Goal: Task Accomplishment & Management: Manage account settings

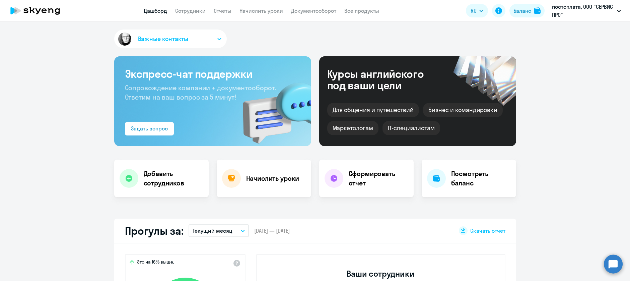
select select "30"
click at [203, 38] on button "Важные контакты" at bounding box center [170, 38] width 113 height 19
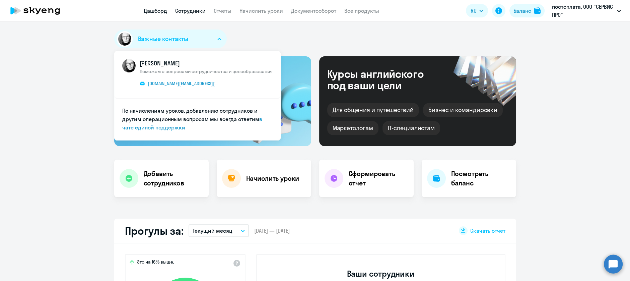
click at [200, 12] on link "Сотрудники" at bounding box center [190, 10] width 31 height 7
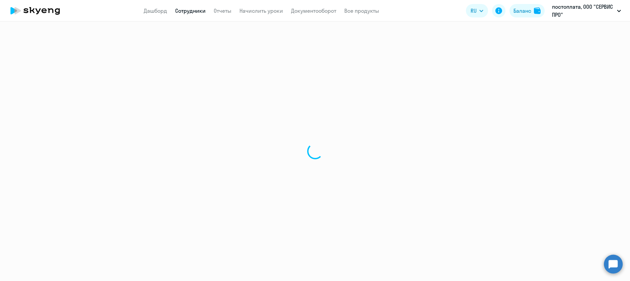
select select "30"
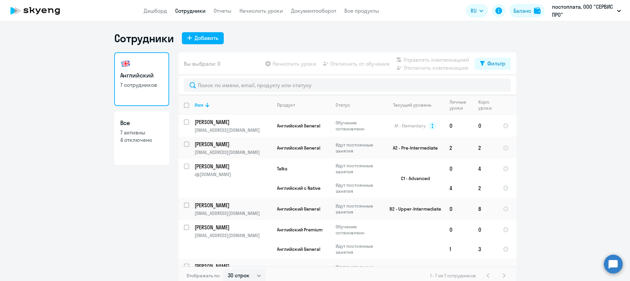
click at [264, 17] on app-header "Дашборд Сотрудники Отчеты Начислить уроки Документооборот Все продукты Дашборд …" at bounding box center [315, 10] width 630 height 21
click at [264, 12] on link "Начислить уроки" at bounding box center [262, 10] width 44 height 7
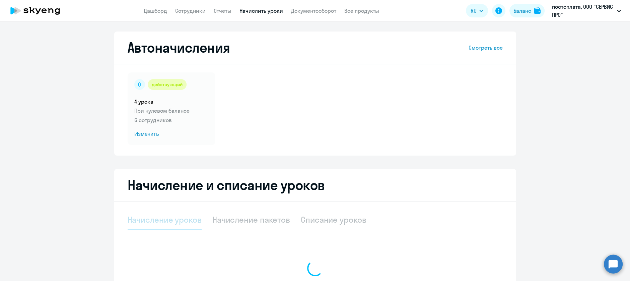
select select "10"
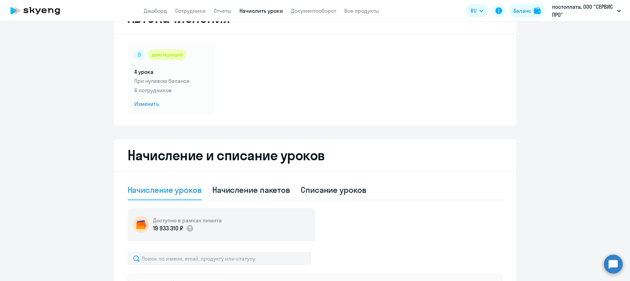
scroll to position [45, 0]
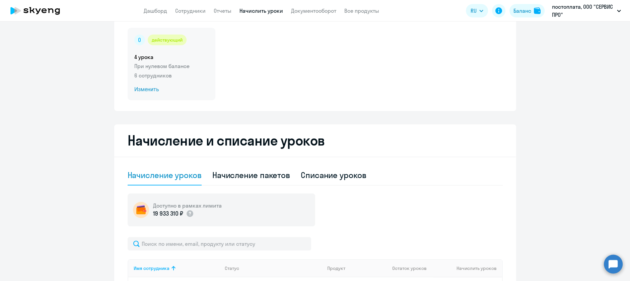
click at [150, 91] on span "Изменить" at bounding box center [171, 89] width 74 height 8
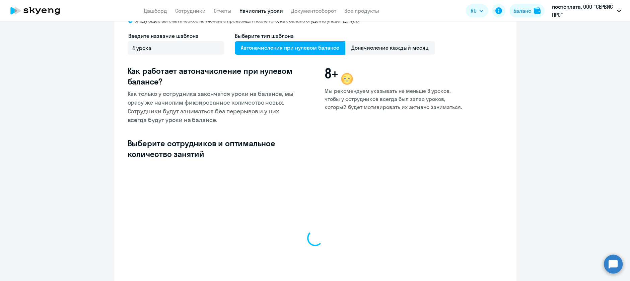
select select "10"
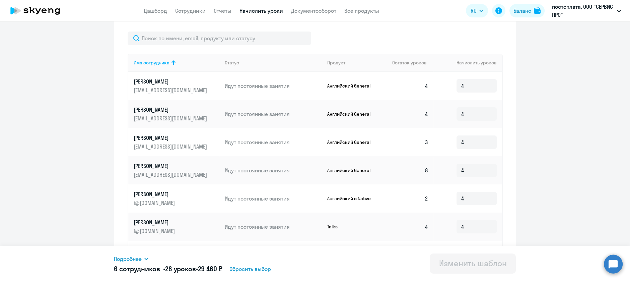
scroll to position [224, 0]
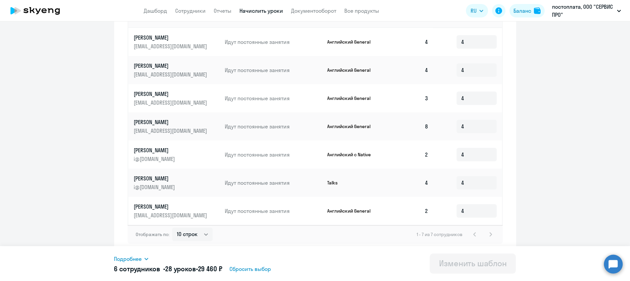
click at [487, 232] on div "1 - 7 из 7 сотрудников" at bounding box center [456, 234] width 78 height 8
click at [485, 234] on div "1 - 7 из 7 сотрудников" at bounding box center [456, 234] width 78 height 8
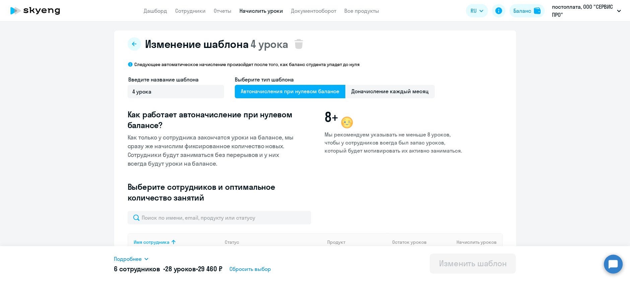
scroll to position [0, 0]
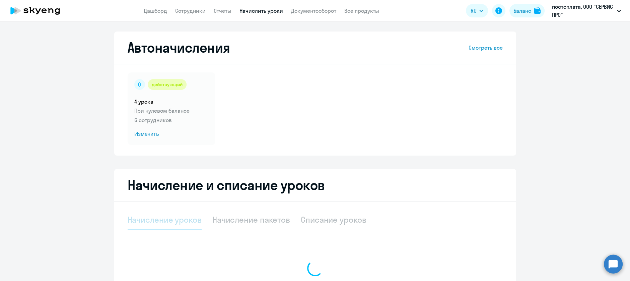
select select "10"
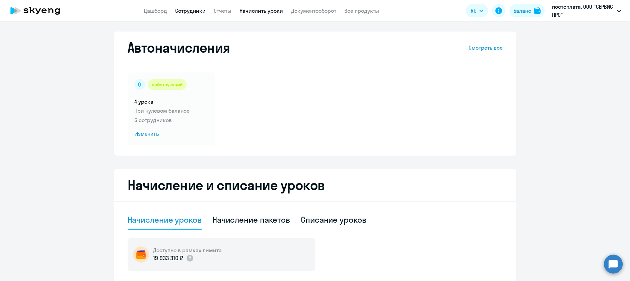
click at [198, 14] on link "Сотрудники" at bounding box center [190, 10] width 31 height 7
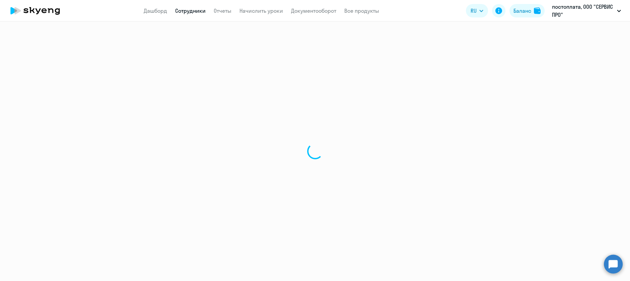
select select "30"
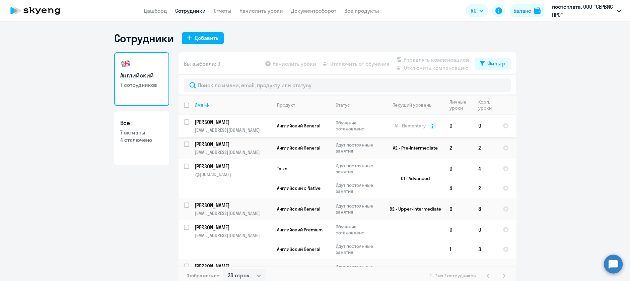
click at [184, 121] on input "select row 12500529" at bounding box center [190, 125] width 13 height 13
checkbox input "true"
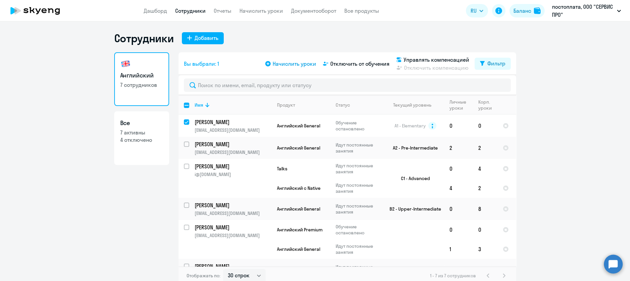
click at [300, 63] on span "Начислить уроки" at bounding box center [295, 64] width 44 height 8
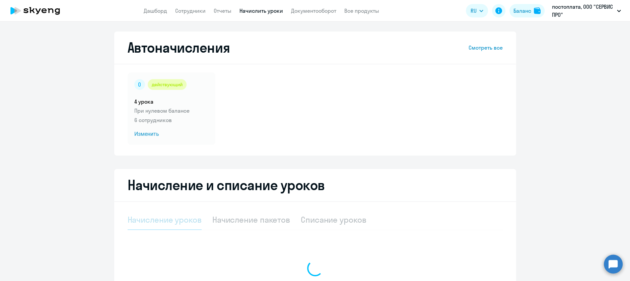
select select "10"
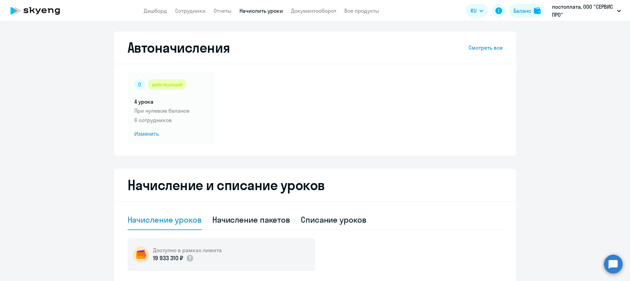
scroll to position [45, 0]
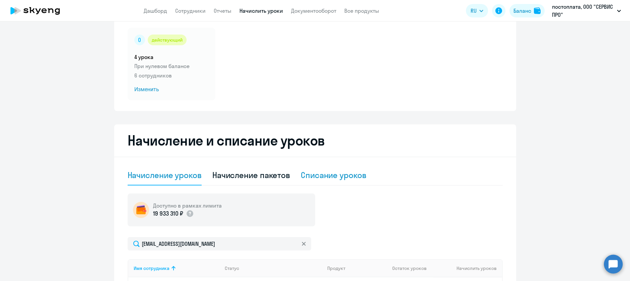
click at [313, 175] on div "Списание уроков" at bounding box center [334, 175] width 66 height 11
select select "10"
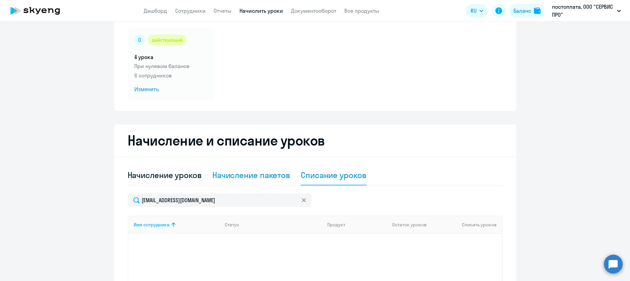
click at [269, 175] on div "Начисление пакетов" at bounding box center [252, 175] width 78 height 11
select select "10"
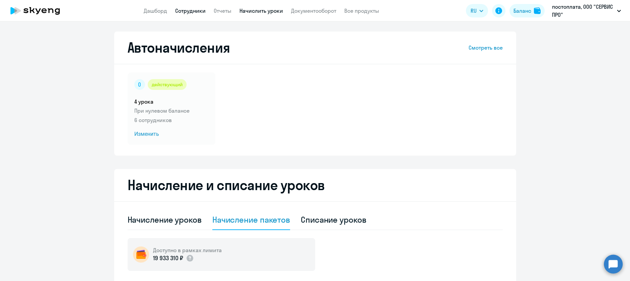
click at [190, 10] on link "Сотрудники" at bounding box center [190, 10] width 31 height 7
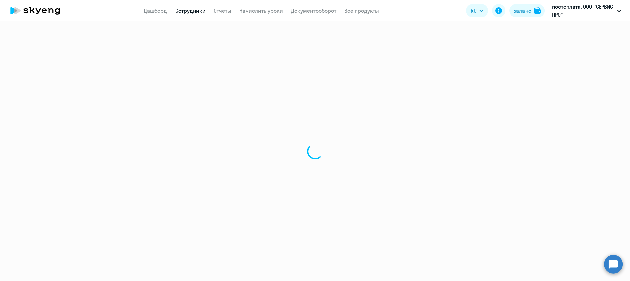
select select "30"
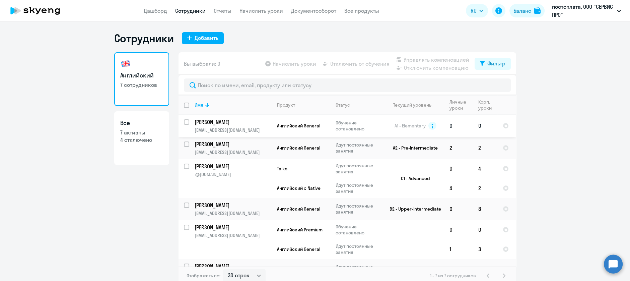
click at [184, 124] on input "select row 12500529" at bounding box center [190, 125] width 13 height 13
checkbox input "true"
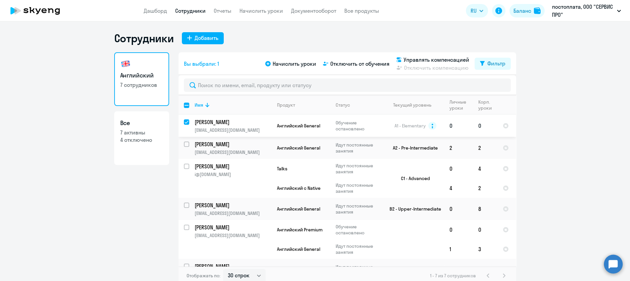
click at [477, 123] on td "0" at bounding box center [485, 126] width 24 height 22
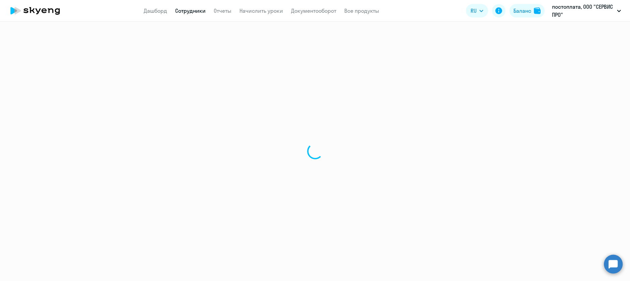
select select "english"
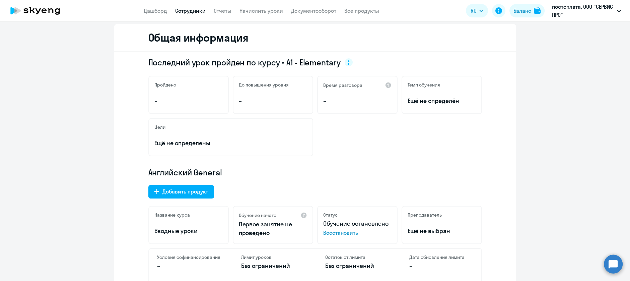
scroll to position [89, 0]
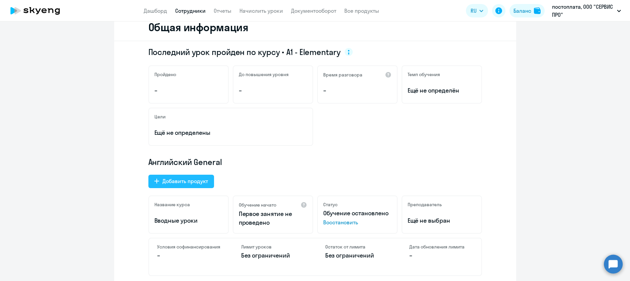
click at [169, 178] on div "Добавить продукт" at bounding box center [186, 181] width 46 height 8
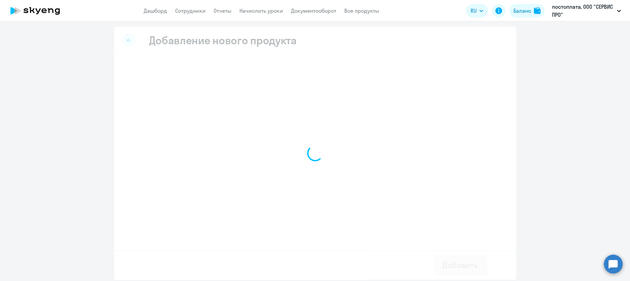
select select "english_adult_not_native_speaker_talks_15min"
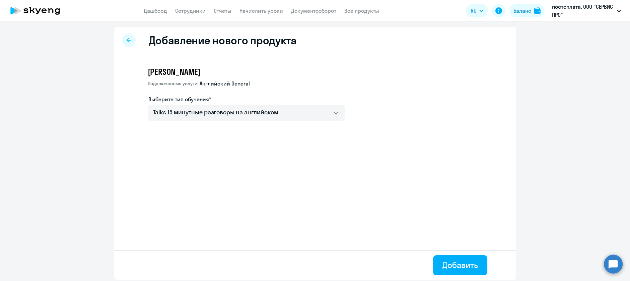
click at [127, 40] on icon at bounding box center [129, 40] width 4 height 5
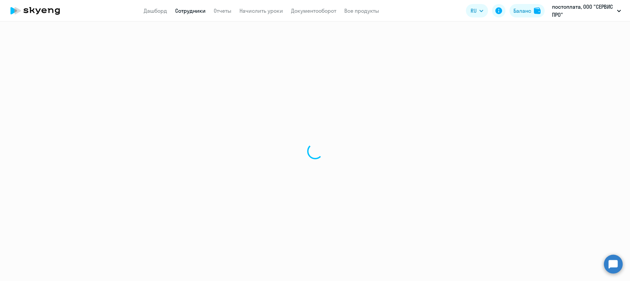
select select "english"
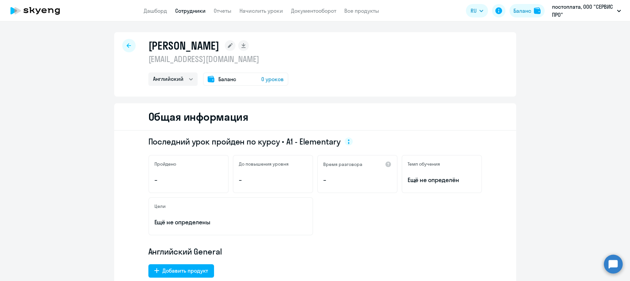
click at [267, 79] on span "0 уроков" at bounding box center [272, 79] width 22 height 8
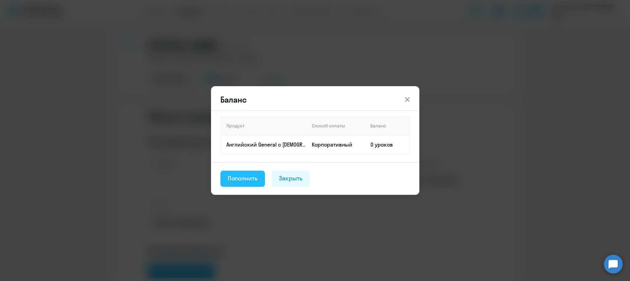
click at [236, 178] on div "Пополнить" at bounding box center [243, 178] width 30 height 9
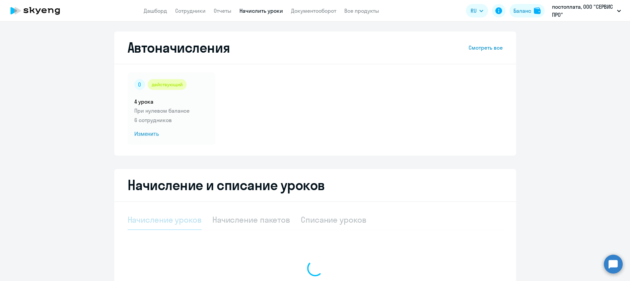
select select "10"
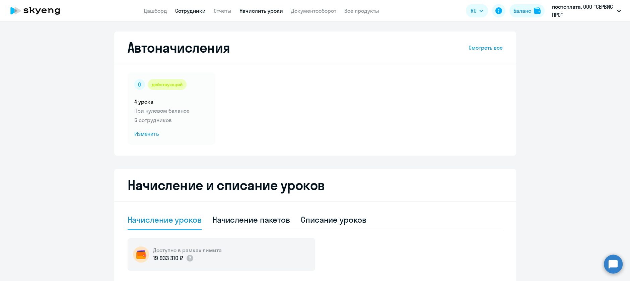
click at [200, 14] on link "Сотрудники" at bounding box center [190, 10] width 31 height 7
select select "30"
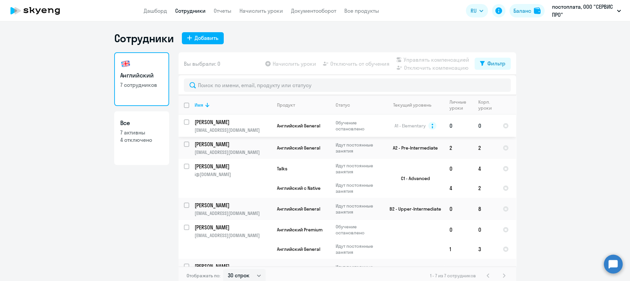
click at [184, 120] on input "select row 12500529" at bounding box center [190, 125] width 13 height 13
checkbox input "true"
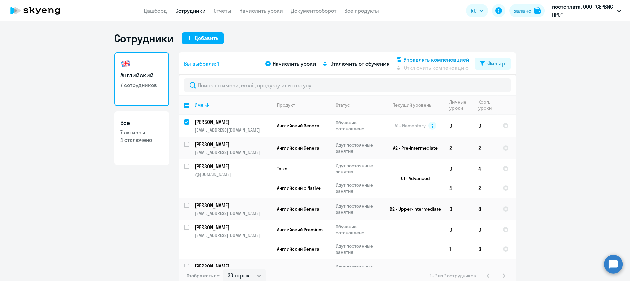
click at [434, 62] on span "Управлять компенсацией" at bounding box center [437, 60] width 66 height 8
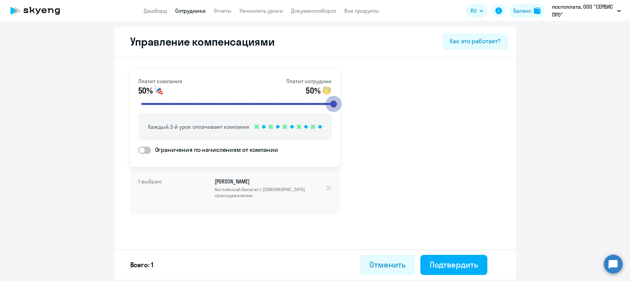
drag, startPoint x: 232, startPoint y: 105, endPoint x: 345, endPoint y: 105, distance: 112.3
click at [342, 105] on input "range" at bounding box center [238, 104] width 208 height 15
drag, startPoint x: 334, startPoint y: 106, endPoint x: 260, endPoint y: 142, distance: 82.6
click at [342, 111] on input "range" at bounding box center [238, 104] width 208 height 15
click at [156, 104] on input "range" at bounding box center [238, 104] width 208 height 15
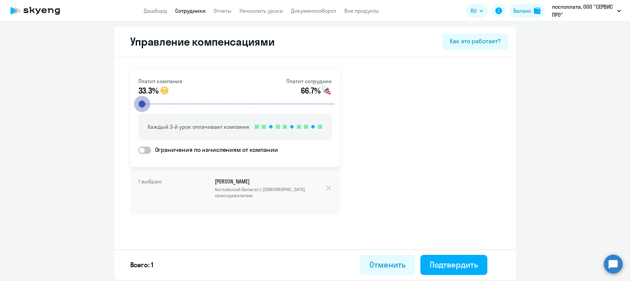
drag, startPoint x: 156, startPoint y: 104, endPoint x: 134, endPoint y: 102, distance: 21.5
click at [134, 102] on input "range" at bounding box center [238, 104] width 208 height 15
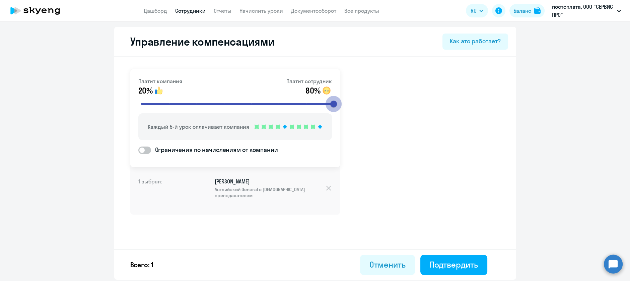
drag, startPoint x: 144, startPoint y: 104, endPoint x: 366, endPoint y: 108, distance: 222.3
click at [342, 108] on input "range" at bounding box center [238, 104] width 208 height 15
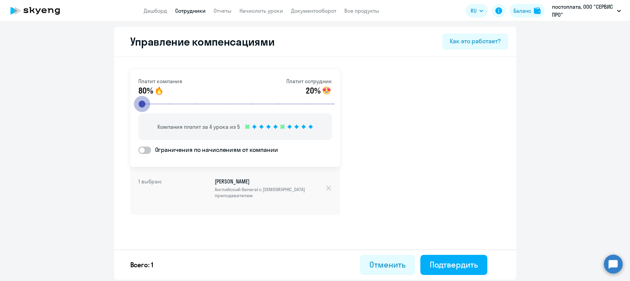
drag, startPoint x: 334, startPoint y: 105, endPoint x: 45, endPoint y: 103, distance: 288.3
click at [134, 103] on input "range" at bounding box center [238, 104] width 208 height 15
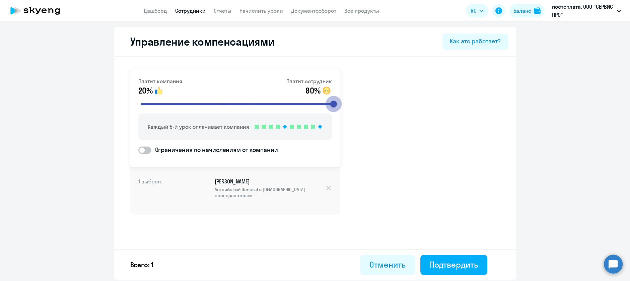
drag, startPoint x: 143, startPoint y: 105, endPoint x: 448, endPoint y: 108, distance: 305.0
type input "8"
click at [342, 108] on input "range" at bounding box center [238, 104] width 208 height 15
click at [386, 268] on div "Отменить" at bounding box center [388, 264] width 36 height 11
select select "30"
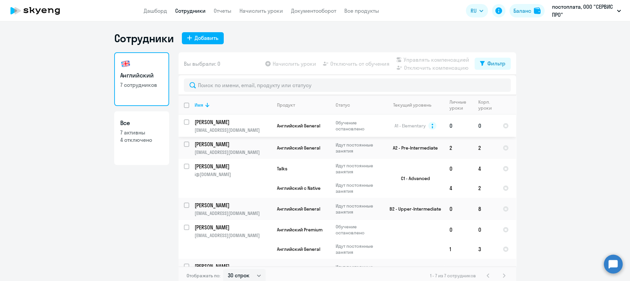
click at [184, 123] on input "select row 12500529" at bounding box center [190, 125] width 13 height 13
checkbox input "true"
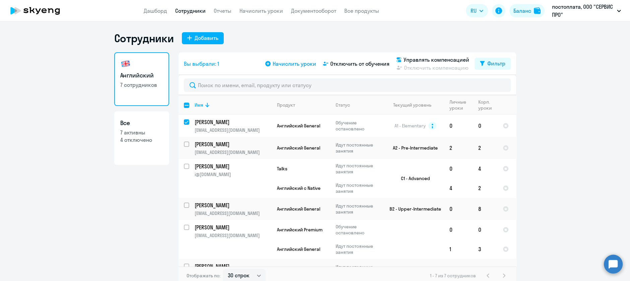
click at [289, 63] on span "Начислить уроки" at bounding box center [295, 64] width 44 height 8
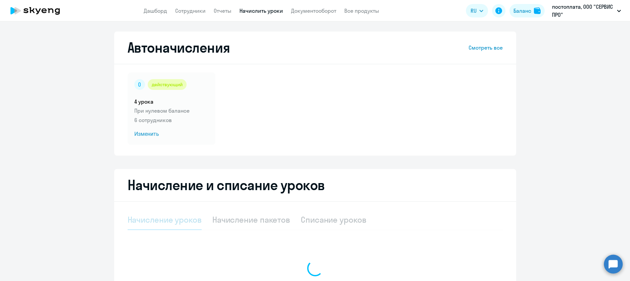
select select "10"
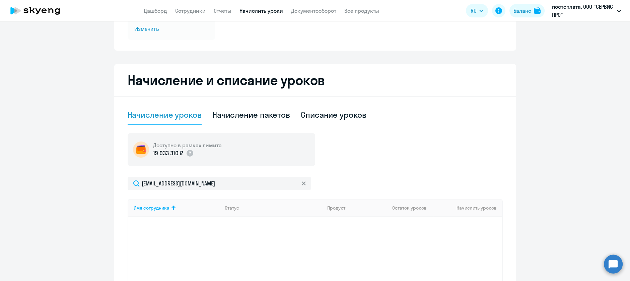
scroll to position [180, 0]
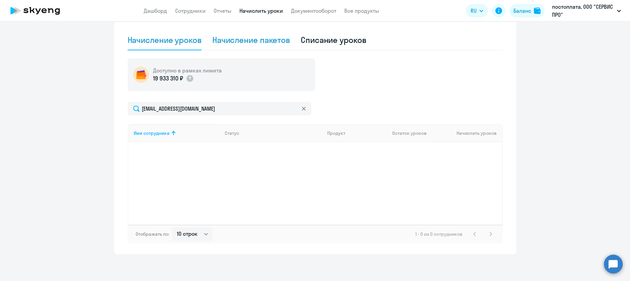
click at [242, 46] on div "Начисление пакетов" at bounding box center [252, 40] width 78 height 20
select select "10"
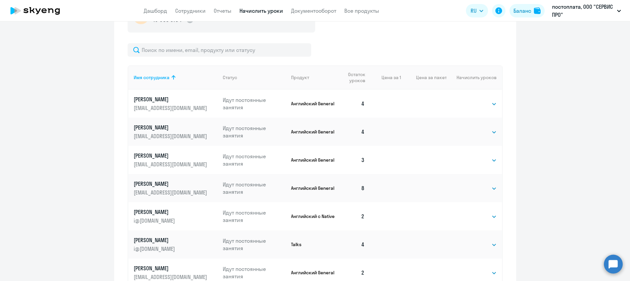
scroll to position [300, 0]
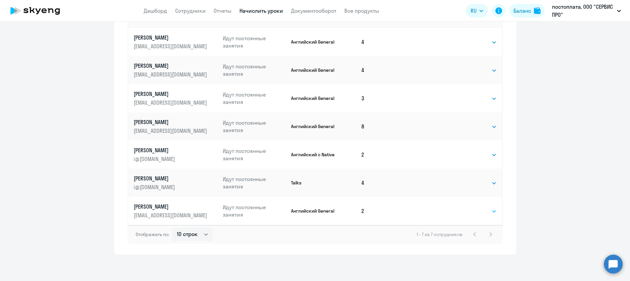
click at [485, 211] on select "Выбрать 4 8 16 32 64" at bounding box center [483, 211] width 27 height 8
click at [513, 218] on div "Начисление и списание уроков Начисление уроков Начисление пакетов Списание урок…" at bounding box center [315, 61] width 402 height 385
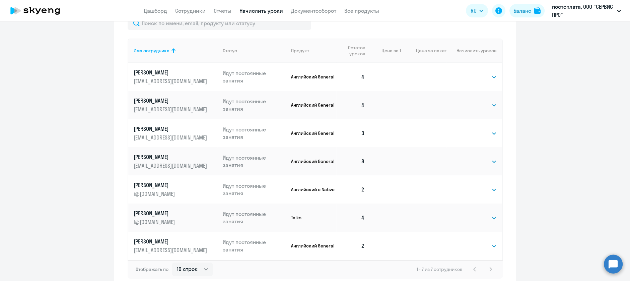
scroll to position [166, 0]
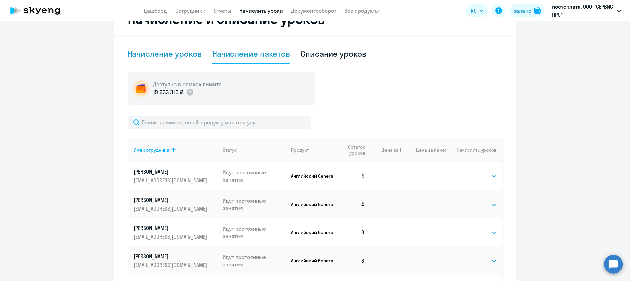
click at [180, 53] on div "Начисление уроков" at bounding box center [165, 53] width 74 height 11
select select "10"
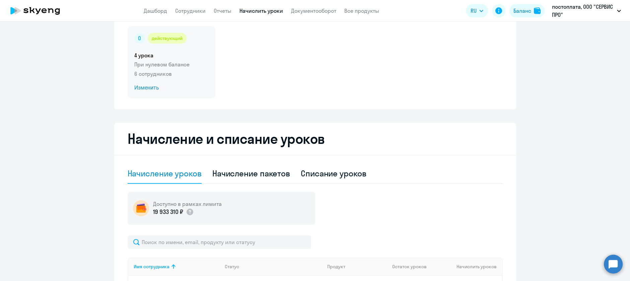
scroll to position [0, 0]
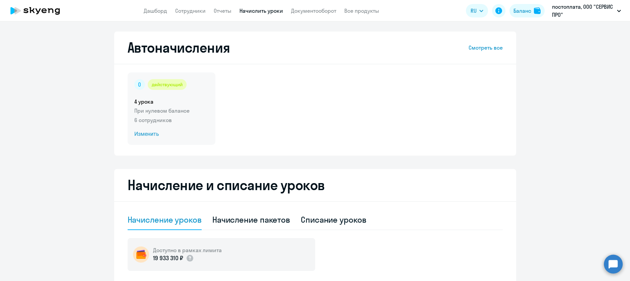
click at [176, 85] on div "действующий" at bounding box center [167, 84] width 39 height 11
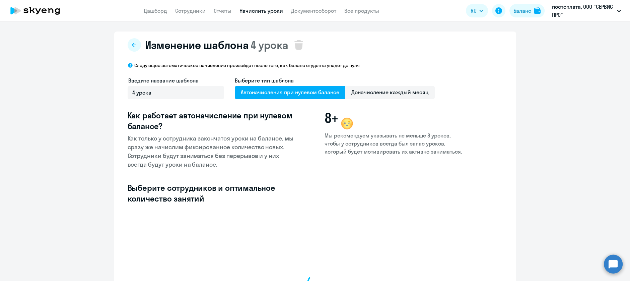
select select "10"
